Goal: Book appointment/travel/reservation

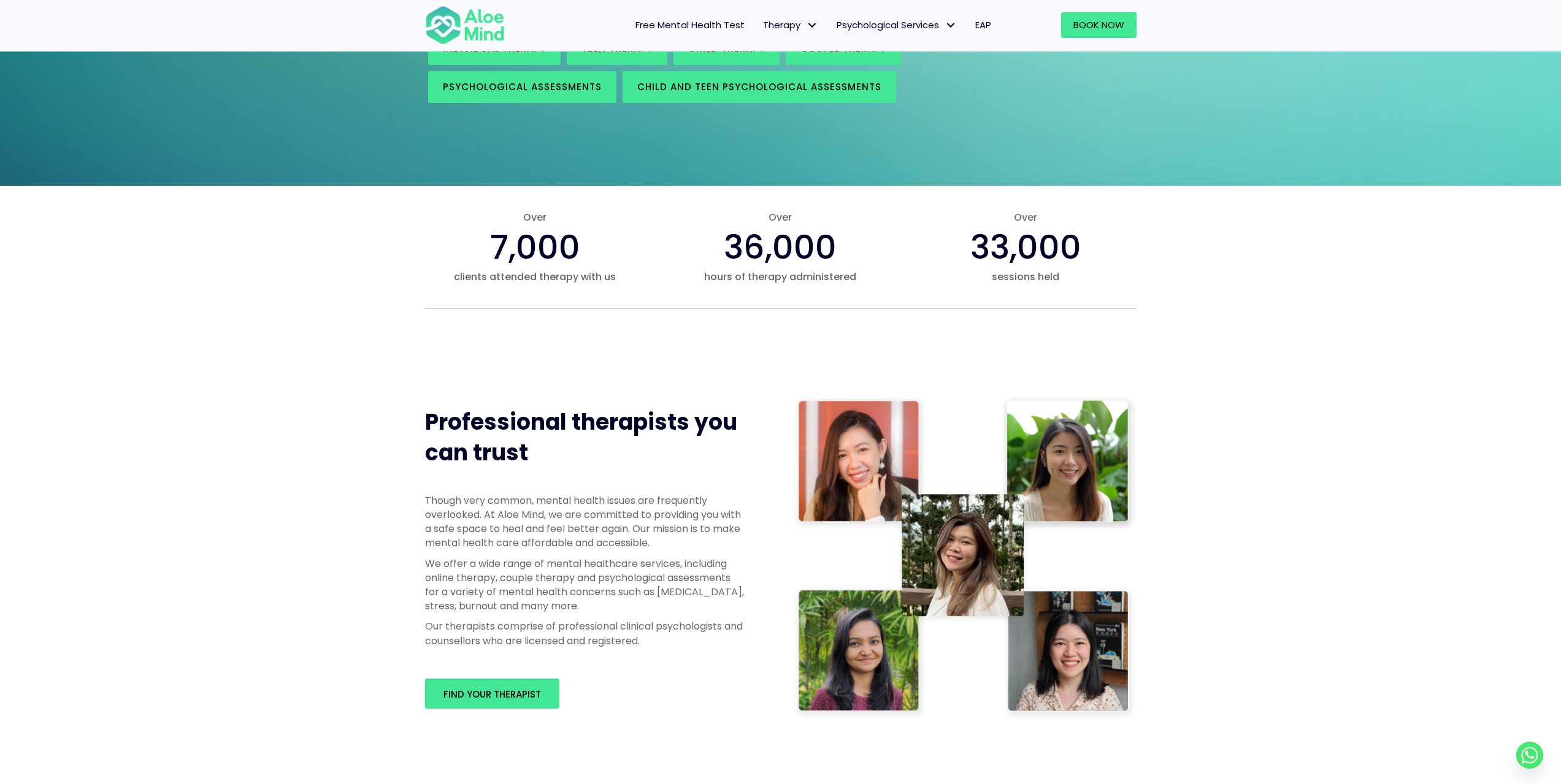
scroll to position [368, 0]
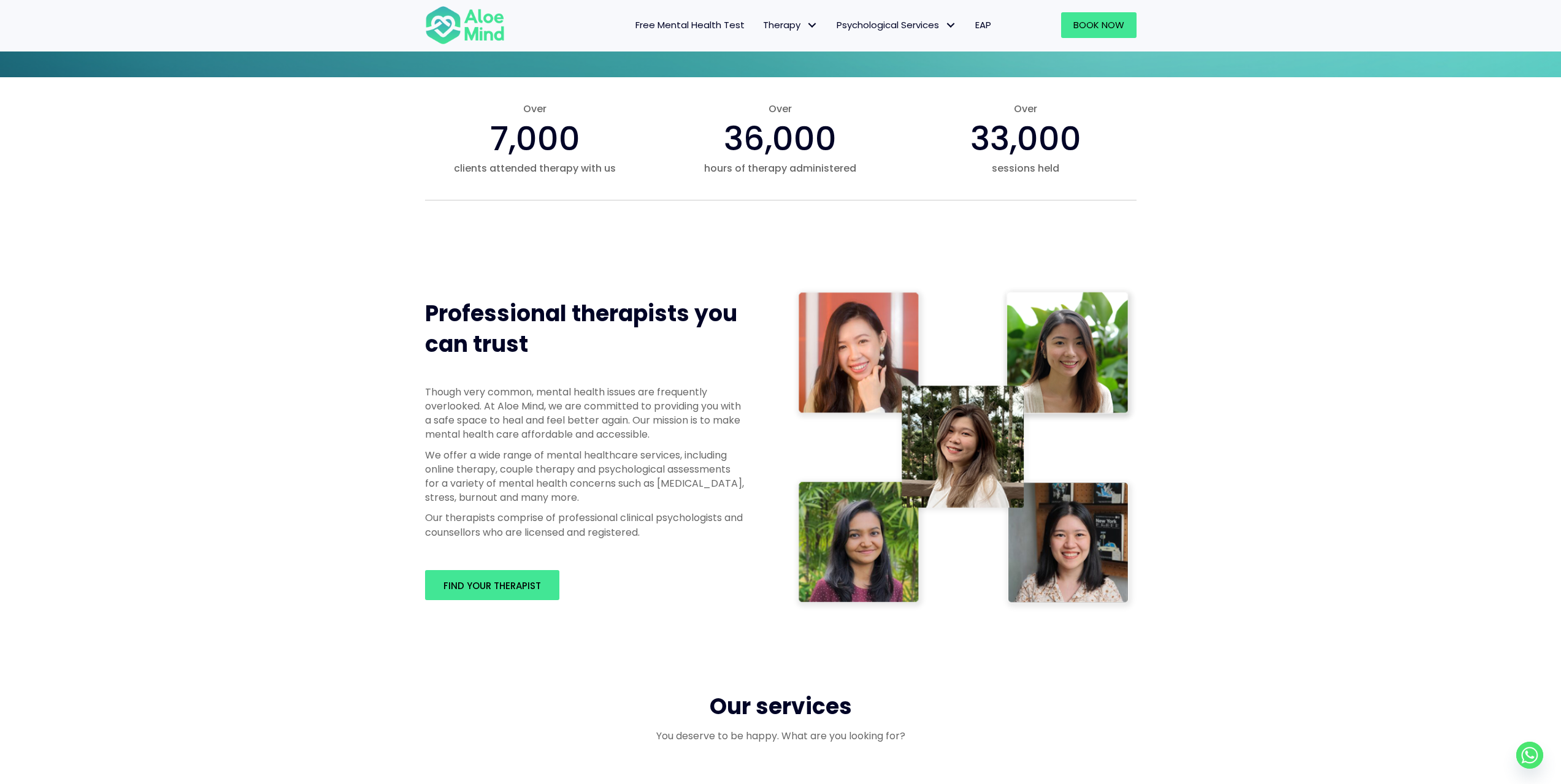
click at [1052, 379] on img at bounding box center [965, 449] width 344 height 326
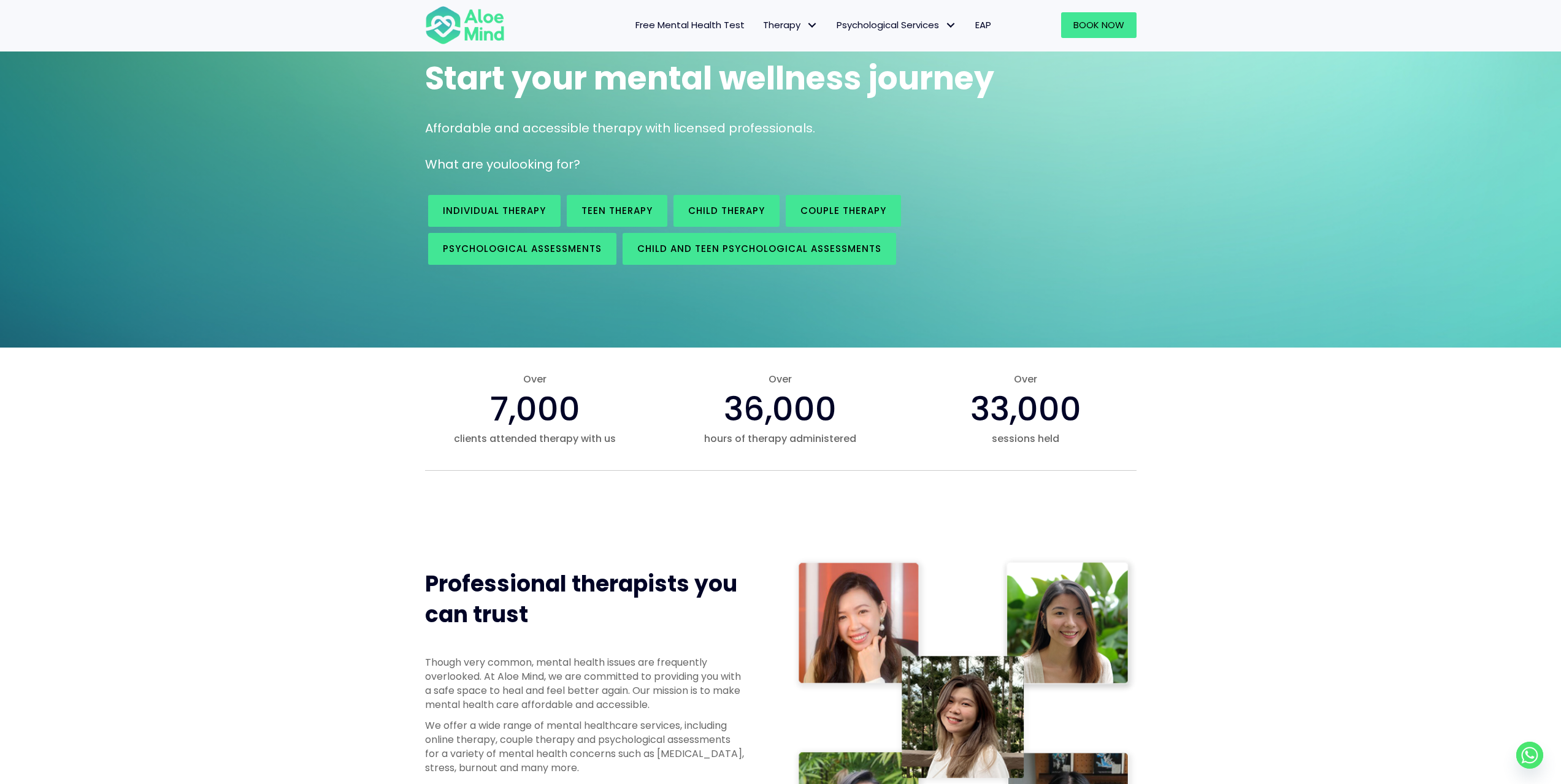
scroll to position [0, 0]
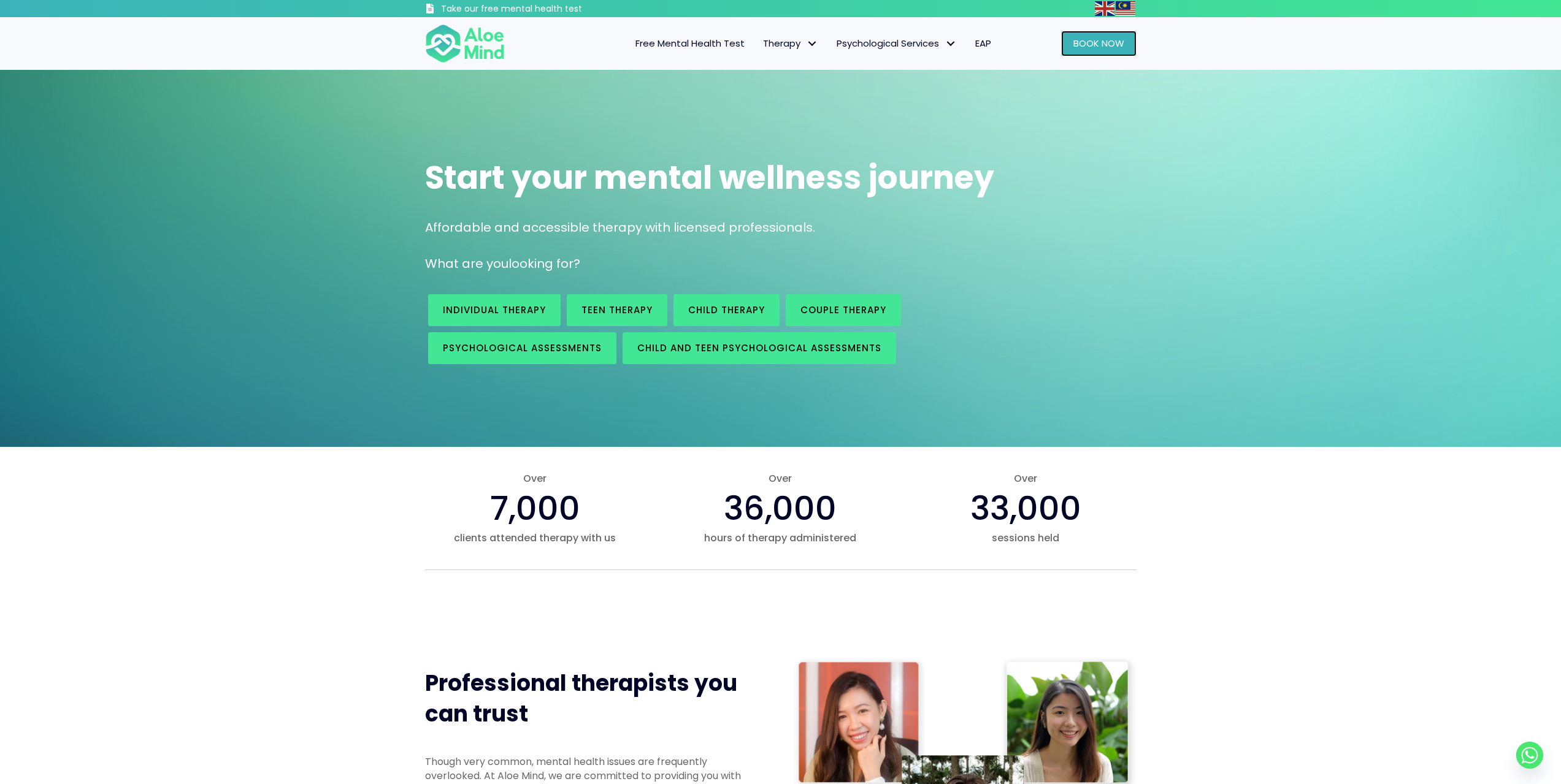
click at [1112, 40] on span "Book Now" at bounding box center [1098, 43] width 51 height 13
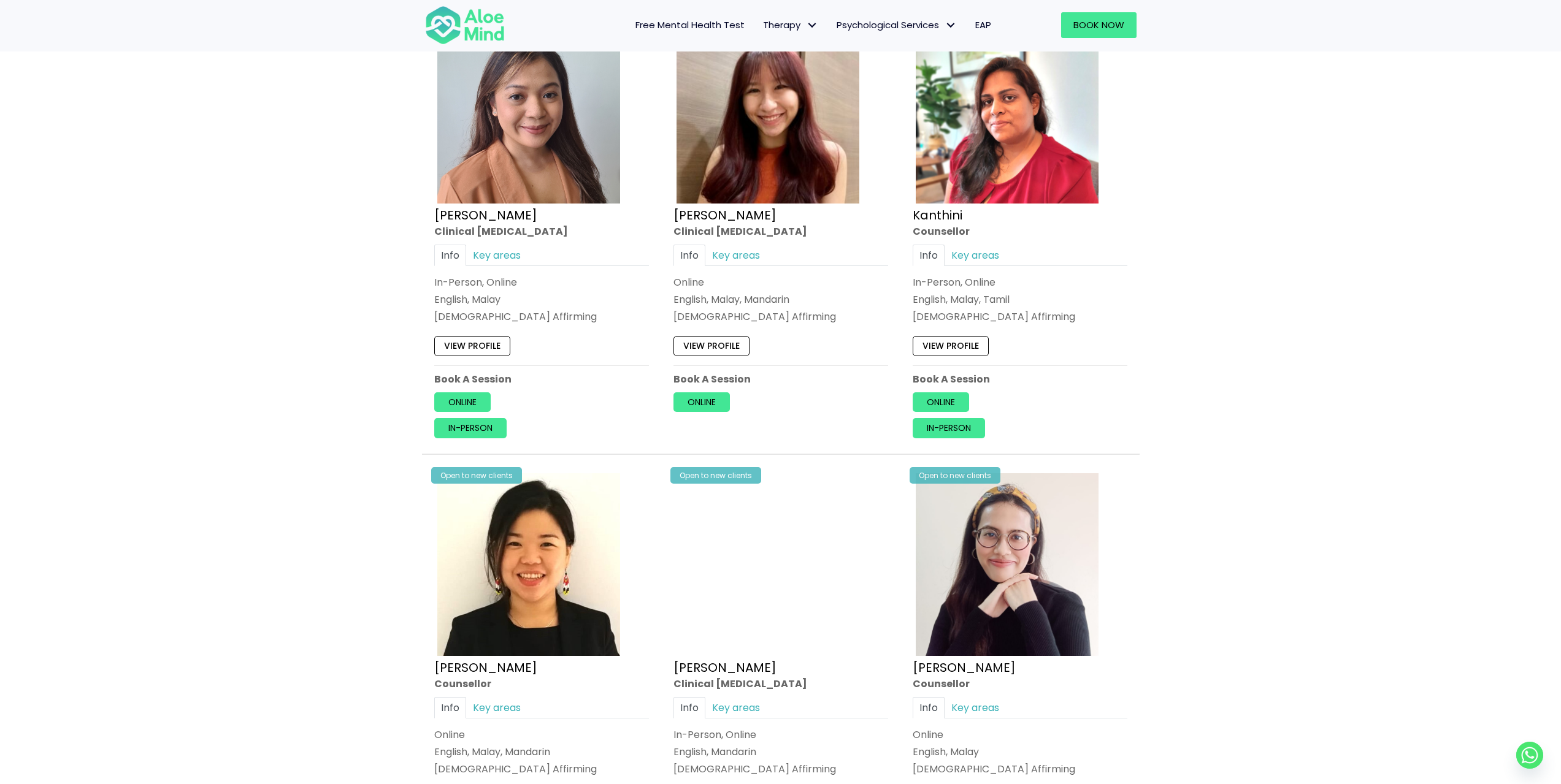
scroll to position [2146, 0]
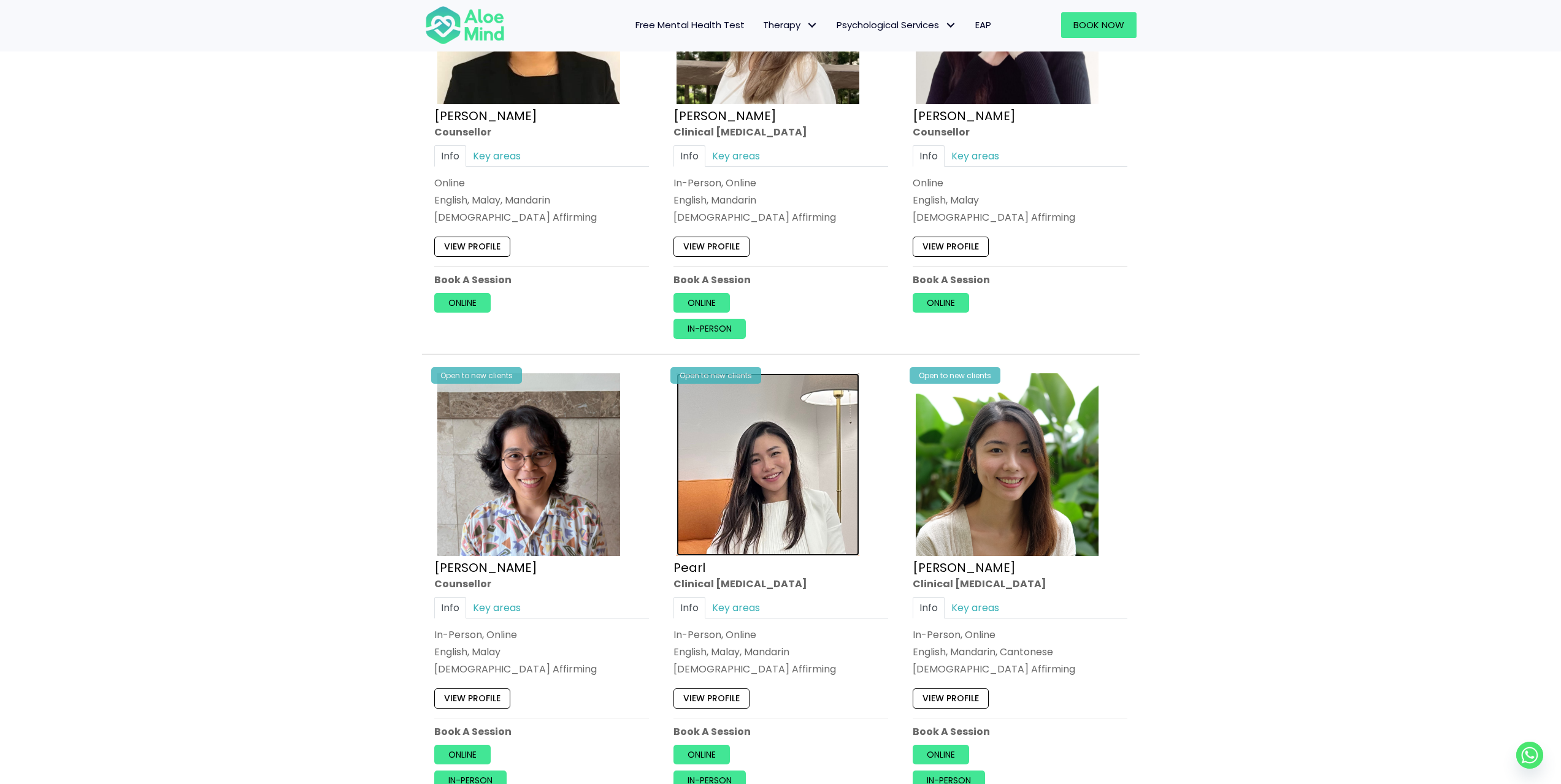
click at [820, 513] on img at bounding box center [768, 464] width 183 height 183
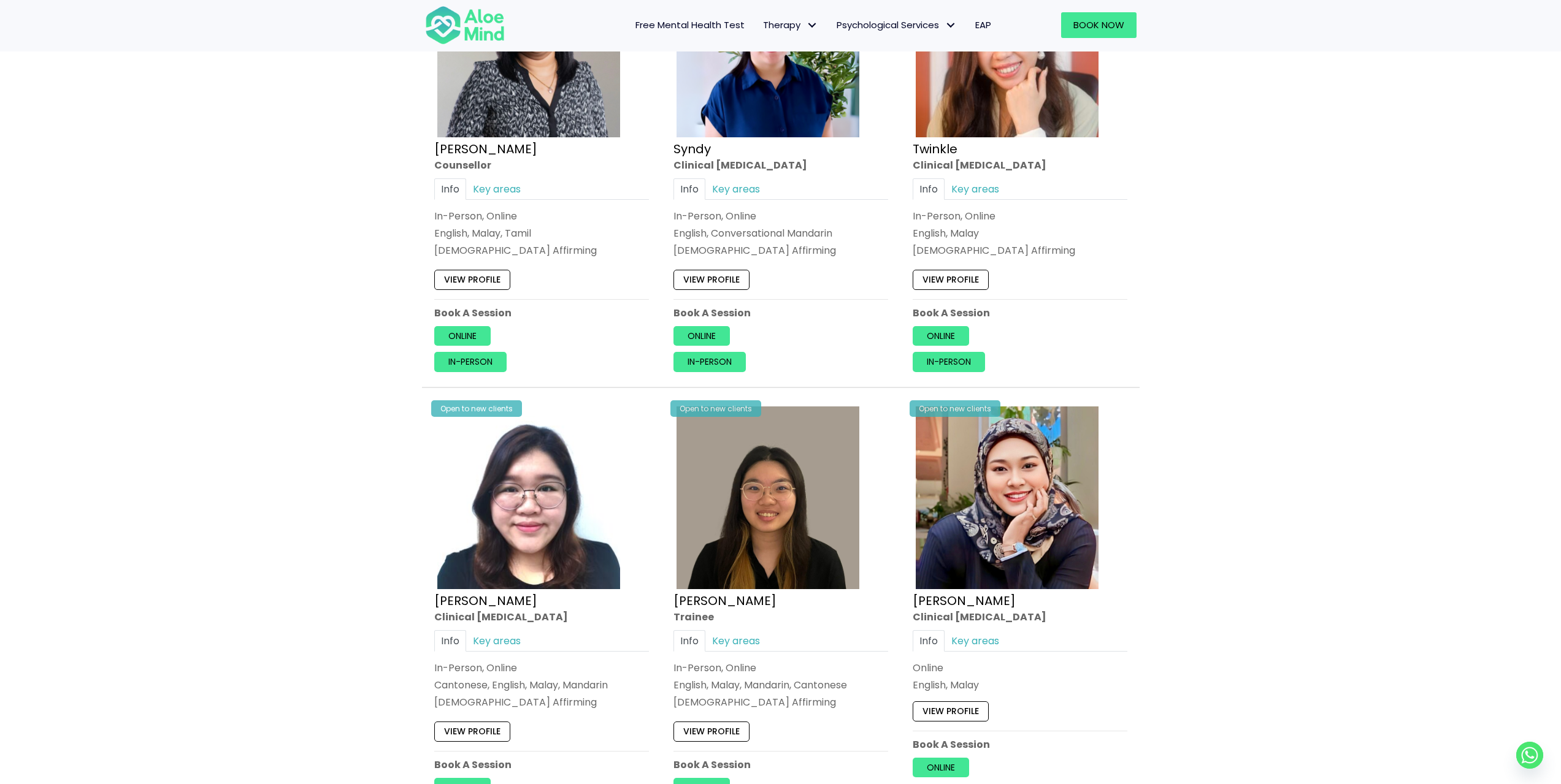
scroll to position [2820, 0]
